Goal: Task Accomplishment & Management: Use online tool/utility

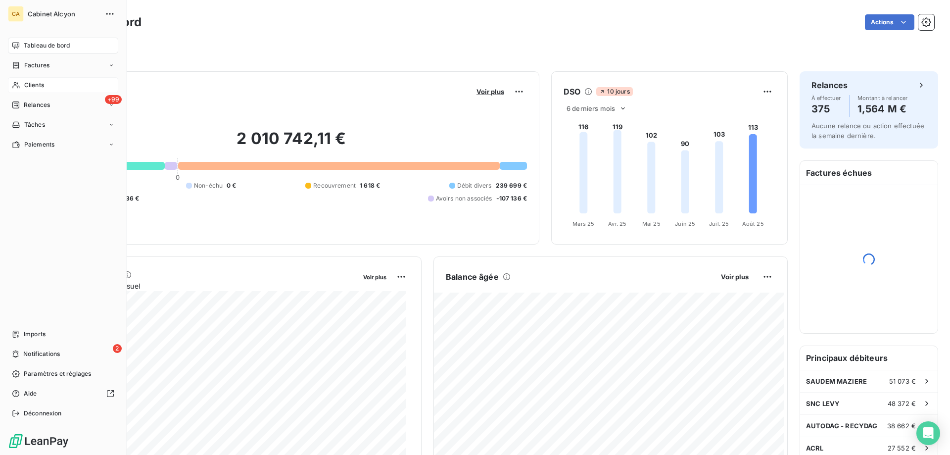
click at [25, 82] on span "Clients" at bounding box center [34, 85] width 20 height 9
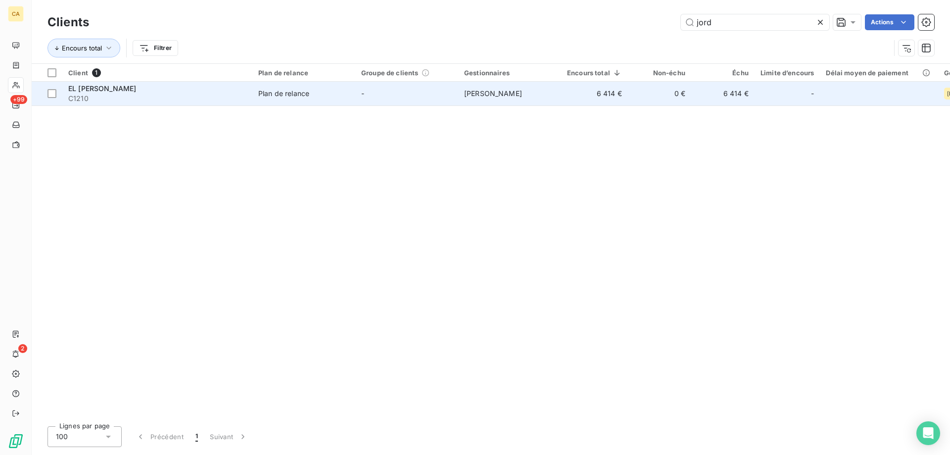
type input "jord"
click at [606, 90] on td "6 414 €" at bounding box center [594, 94] width 67 height 24
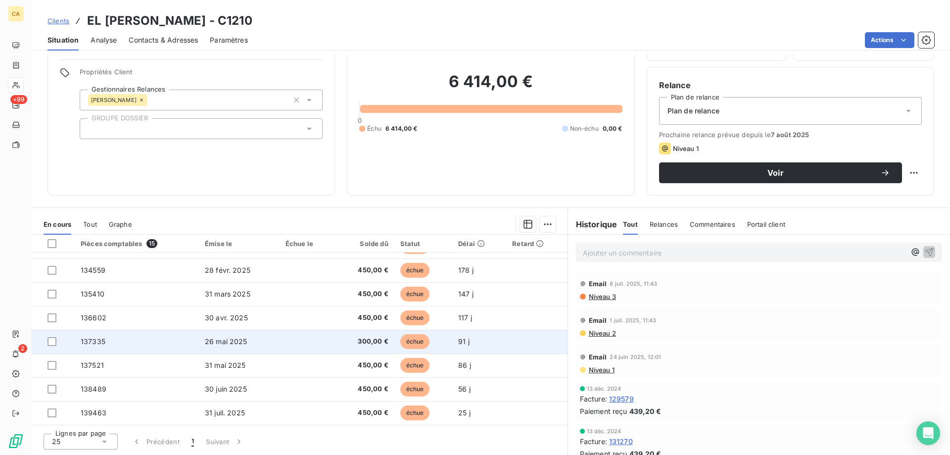
click at [249, 343] on td "26 mai 2025" at bounding box center [239, 341] width 81 height 24
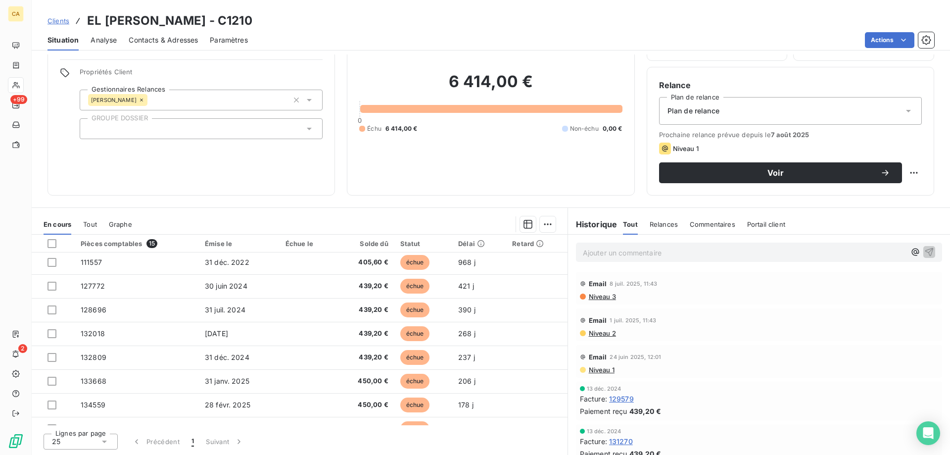
scroll to position [184, 0]
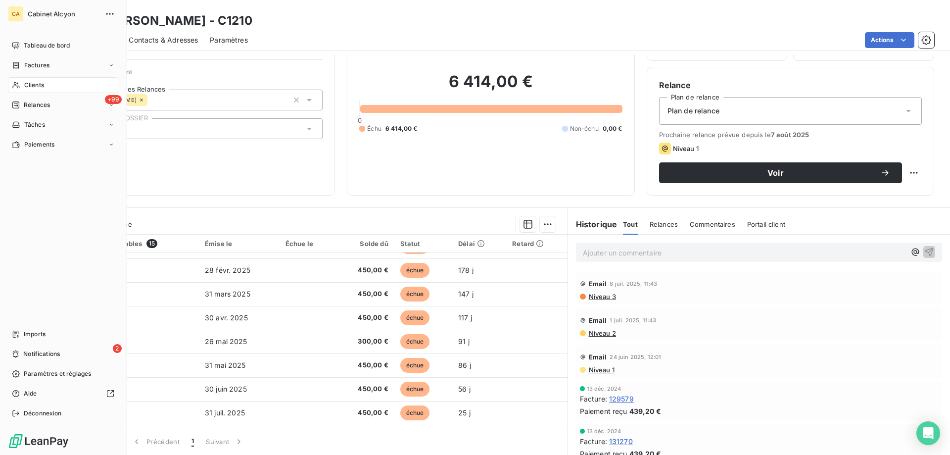
click at [21, 84] on div "Clients" at bounding box center [63, 85] width 110 height 16
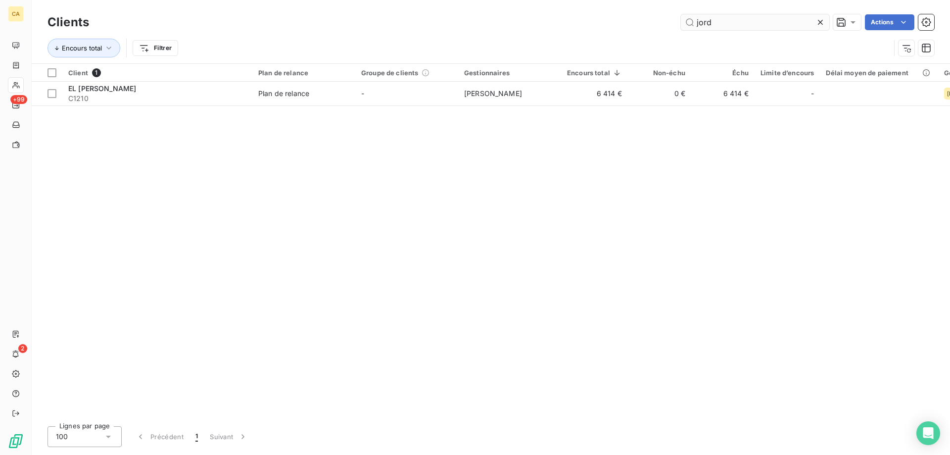
click at [787, 18] on input "jord" at bounding box center [755, 22] width 148 height 16
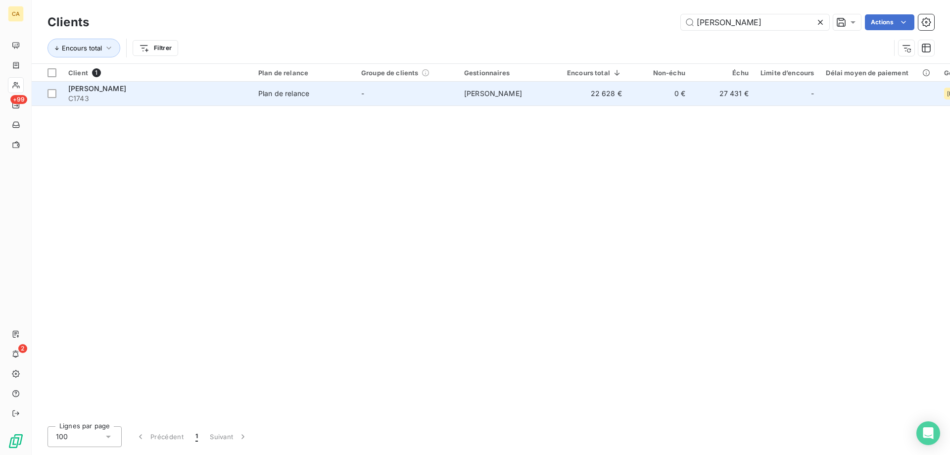
type input "[PERSON_NAME]"
click at [617, 94] on td "22 628 €" at bounding box center [594, 94] width 67 height 24
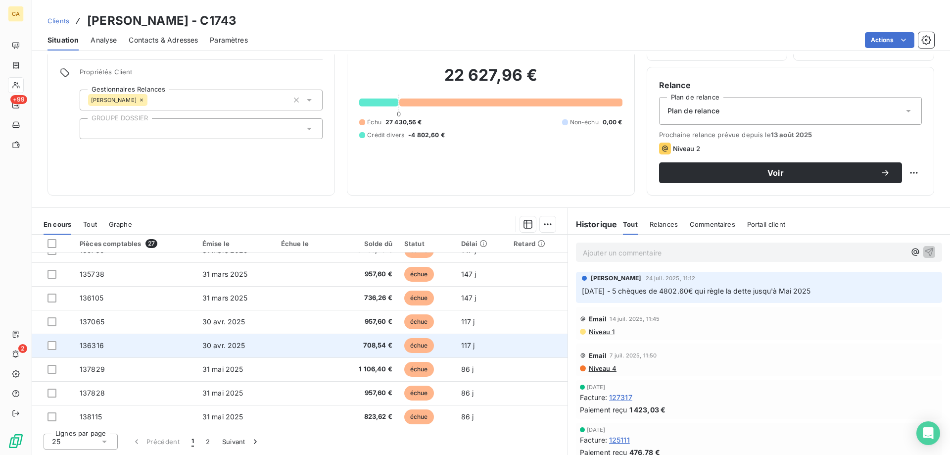
scroll to position [422, 0]
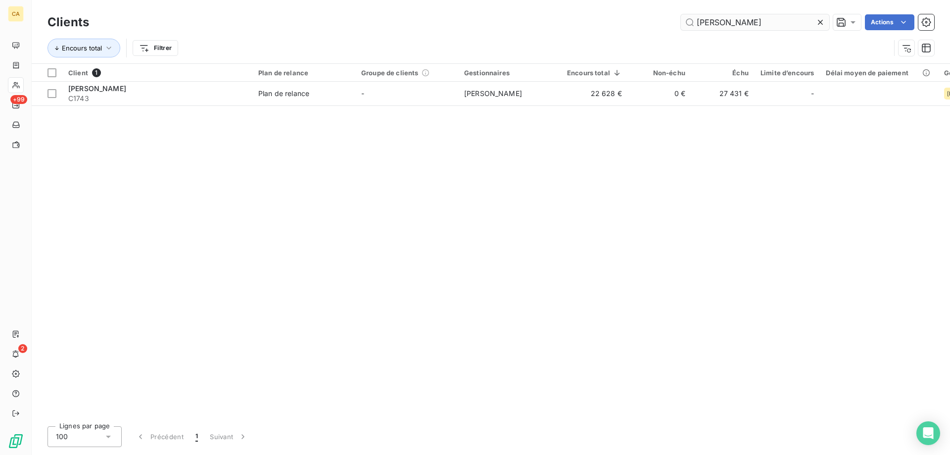
click at [719, 20] on input "[PERSON_NAME]" at bounding box center [755, 22] width 148 height 16
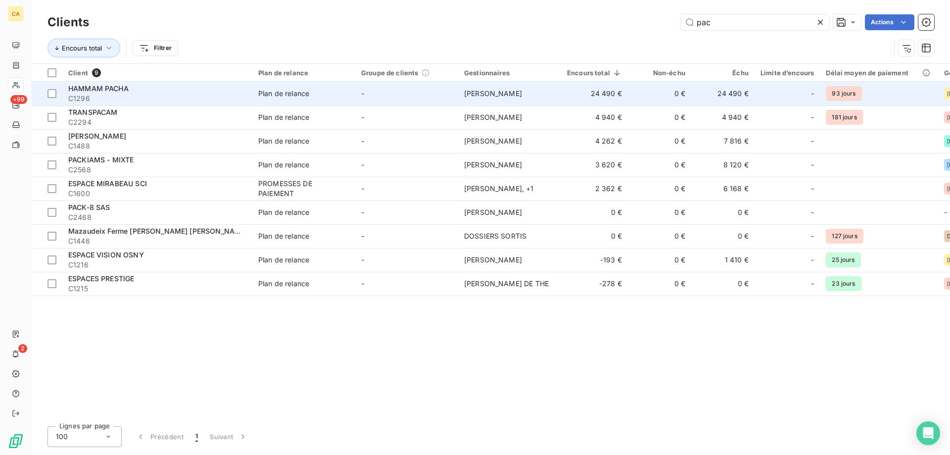
type input "pac"
click at [579, 98] on td "24 490 €" at bounding box center [594, 94] width 67 height 24
